Goal: Transaction & Acquisition: Purchase product/service

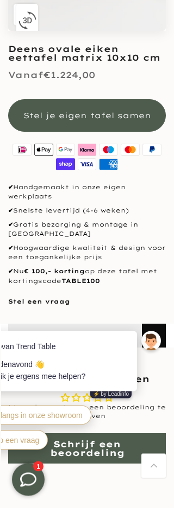
scroll to position [276, 0]
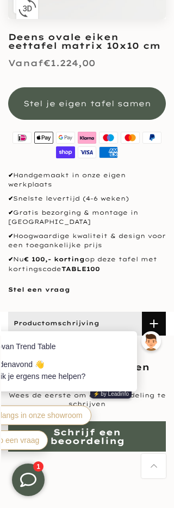
click at [172, 316] on div "Productomschrijving Productomschrijving Deens ovale eiken eettafel Matrix 10x10…" at bounding box center [87, 324] width 174 height 24
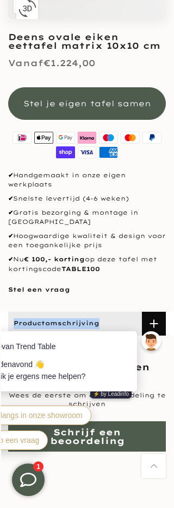
scroll to position [272, 0]
